Goal: Task Accomplishment & Management: Use online tool/utility

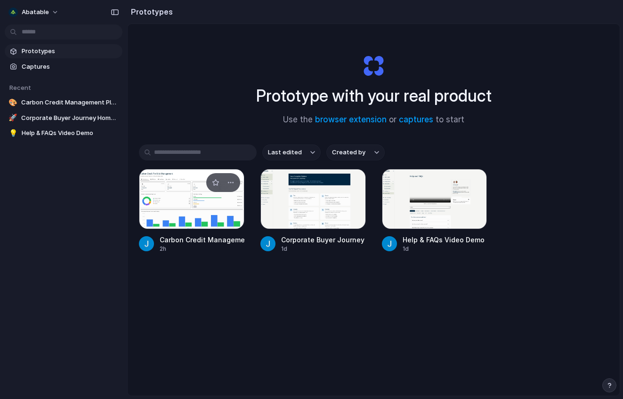
click at [196, 195] on div at bounding box center [191, 199] width 105 height 60
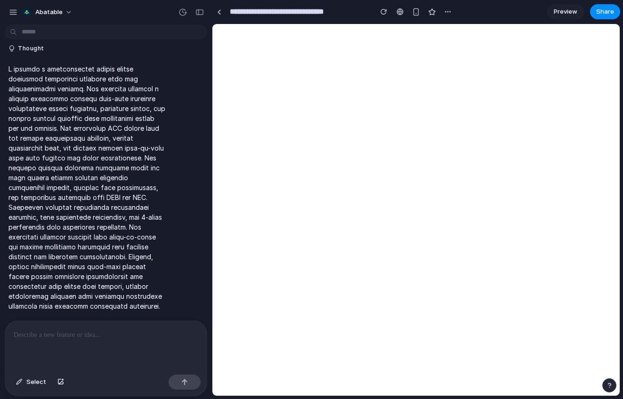
scroll to position [659, 0]
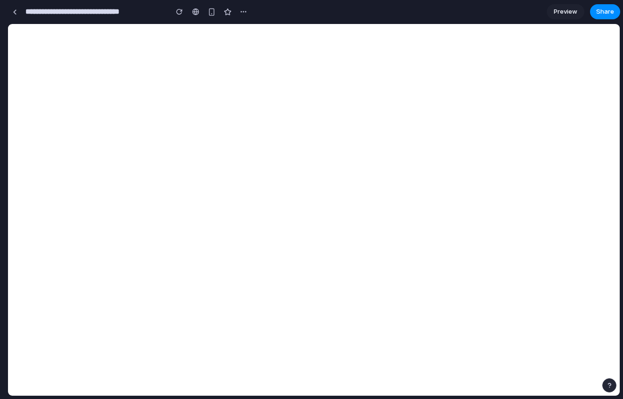
drag, startPoint x: 210, startPoint y: 161, endPoint x: -44, endPoint y: 168, distance: 254.4
click at [0, 168] on html "**********" at bounding box center [311, 199] width 623 height 399
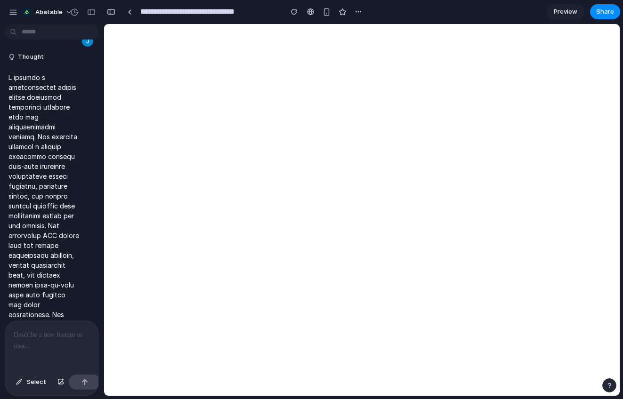
scroll to position [786, 0]
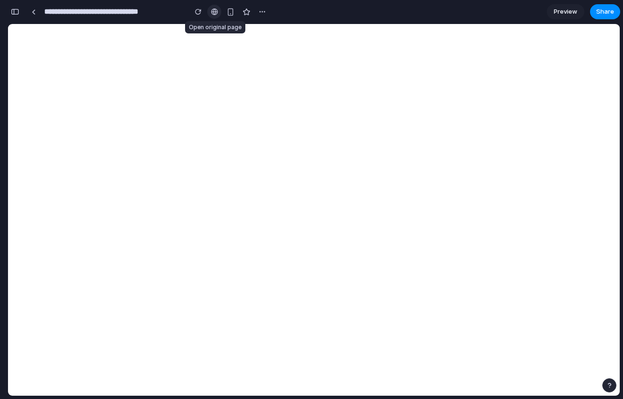
click at [210, 8] on link at bounding box center [214, 12] width 14 height 14
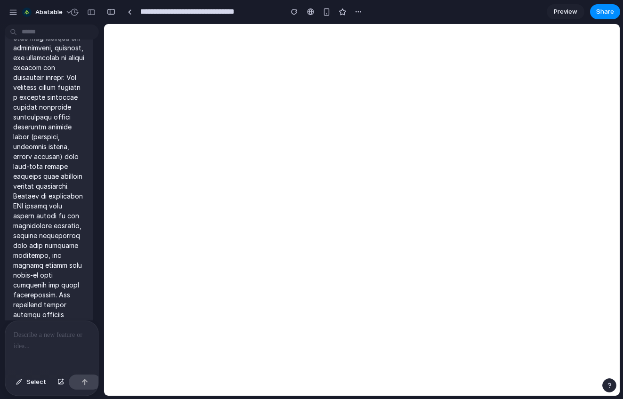
scroll to position [46, 0]
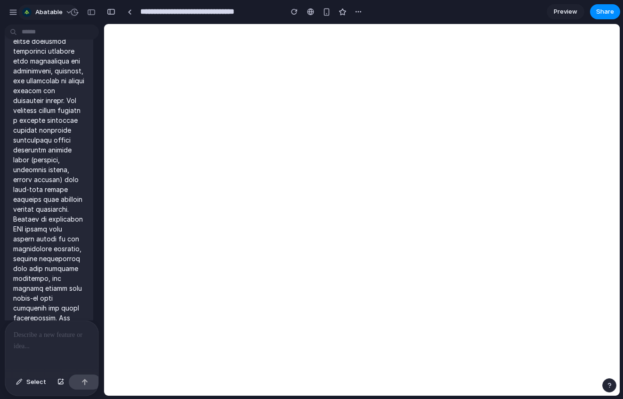
click at [52, 14] on span "Abatable" at bounding box center [48, 12] width 27 height 9
click at [13, 13] on div "button" at bounding box center [13, 12] width 8 height 8
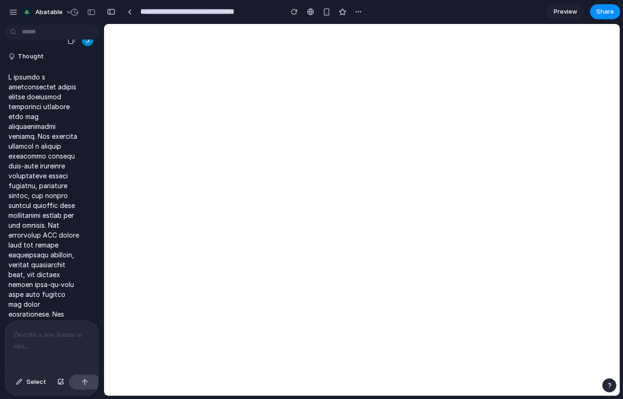
scroll to position [948, 0]
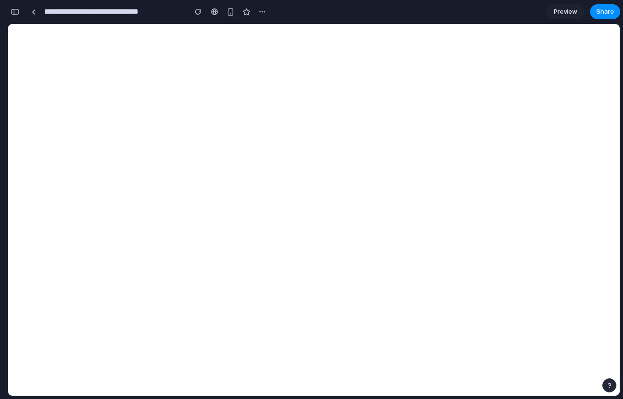
scroll to position [910, 0]
